Goal: Information Seeking & Learning: Learn about a topic

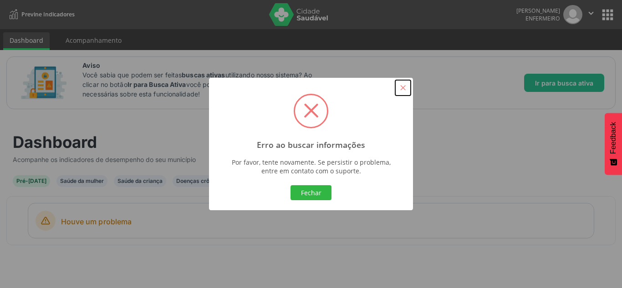
click at [402, 86] on button "×" at bounding box center [402, 87] width 15 height 15
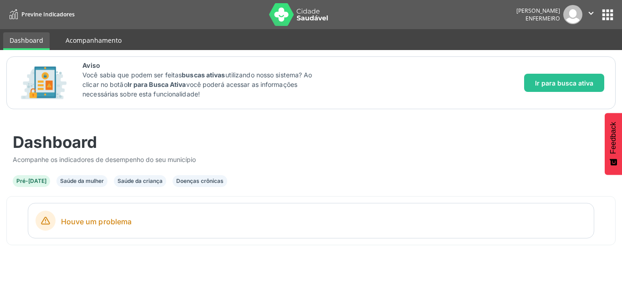
click at [100, 42] on link "Acompanhamento" at bounding box center [93, 40] width 69 height 16
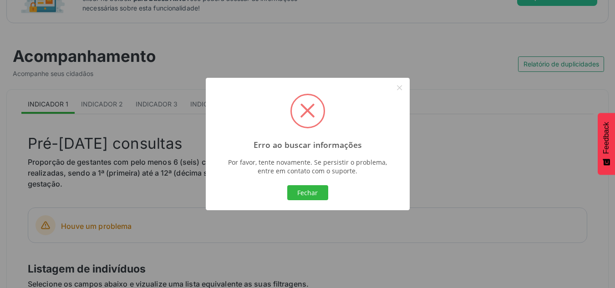
scroll to position [227, 0]
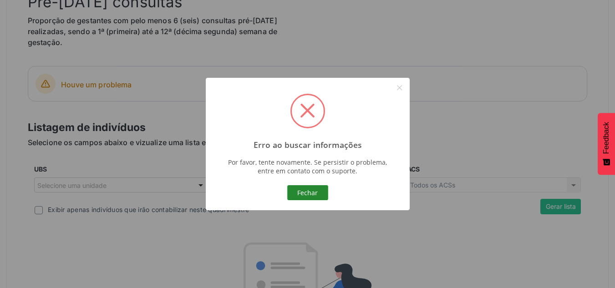
click at [308, 188] on button "Fechar" at bounding box center [307, 192] width 41 height 15
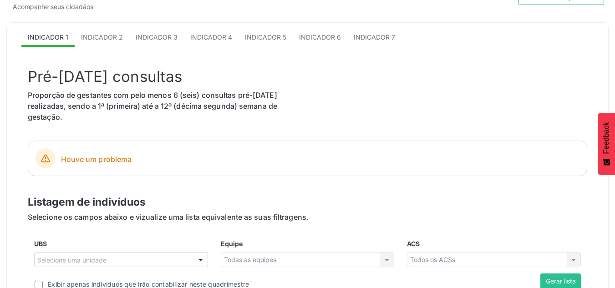
scroll to position [136, 0]
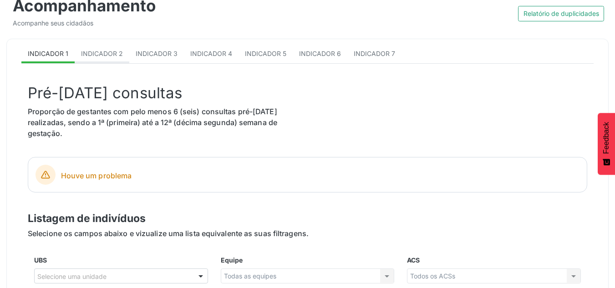
click at [102, 51] on span "Indicador 2" at bounding box center [102, 54] width 42 height 8
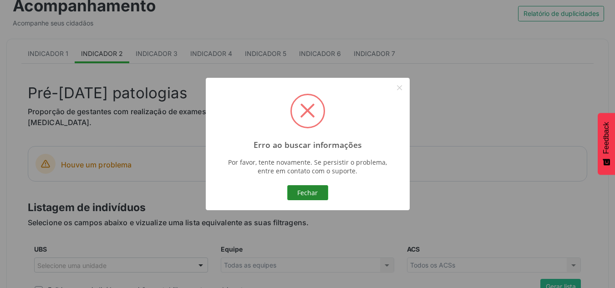
click at [319, 191] on button "Fechar" at bounding box center [307, 192] width 41 height 15
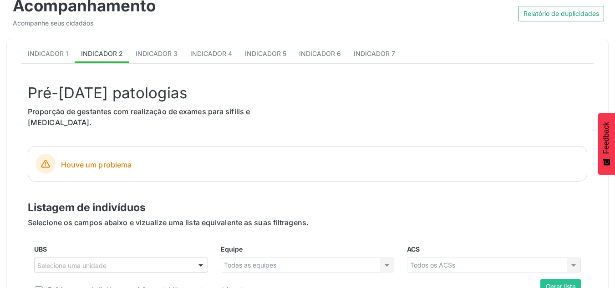
scroll to position [0, 0]
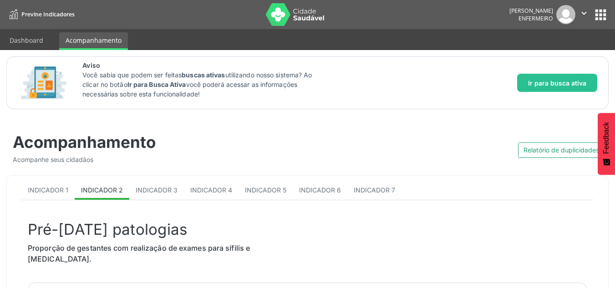
click at [601, 13] on button "apps" at bounding box center [600, 15] width 16 height 16
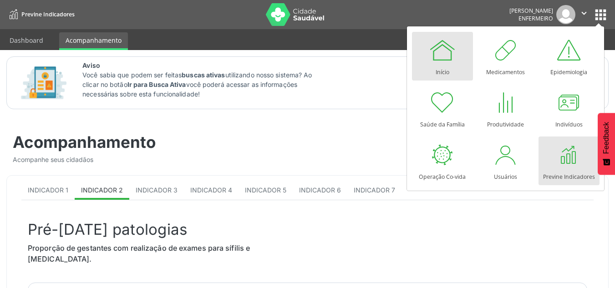
click at [444, 49] on div at bounding box center [442, 49] width 27 height 27
